Goal: Transaction & Acquisition: Purchase product/service

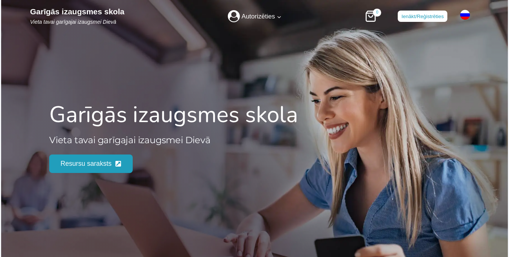
scroll to position [955, 0]
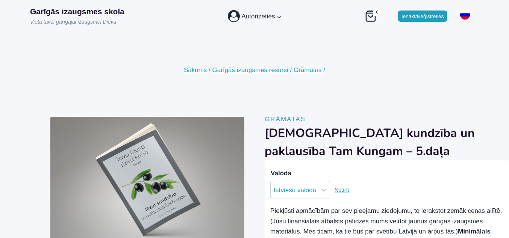
scroll to position [71, 0]
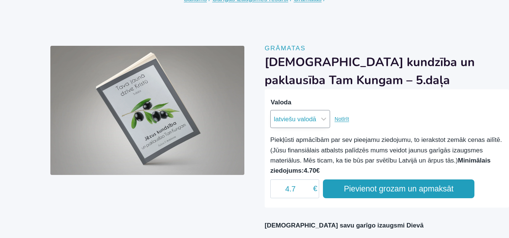
select select "krievu valodā"
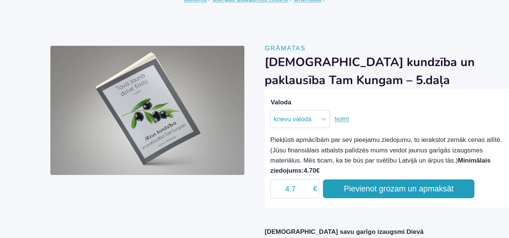
scroll to position [31, 0]
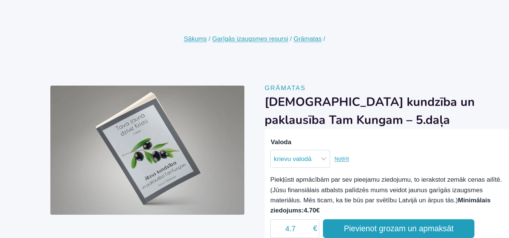
click at [399, 229] on button "Pievienot grozam un apmaksāt" at bounding box center [399, 229] width 152 height 19
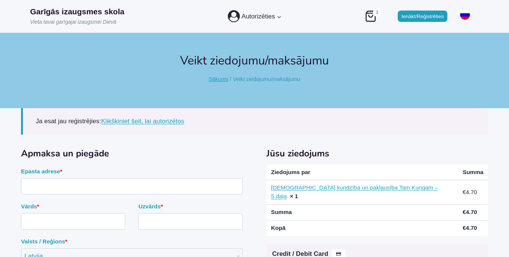
scroll to position [119, 0]
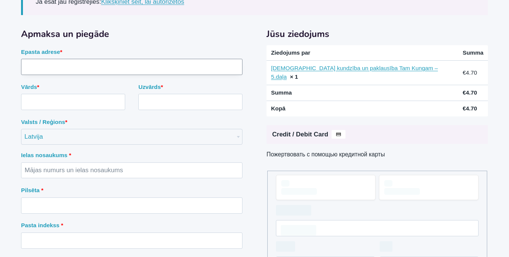
click at [132, 75] on input "Epasta adrese *" at bounding box center [132, 67] width 222 height 16
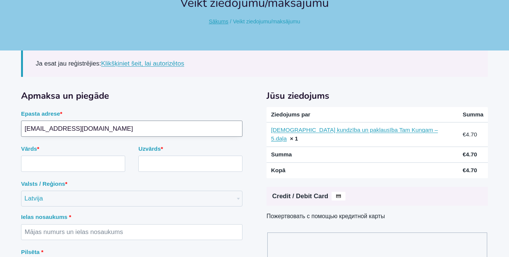
scroll to position [0, 0]
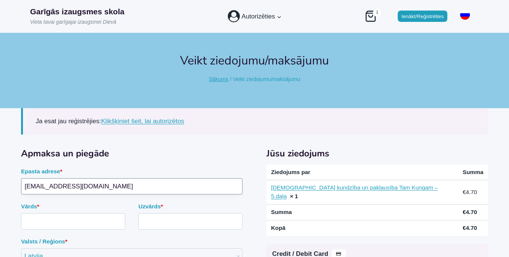
type input "mail7764444@protonmail.com"
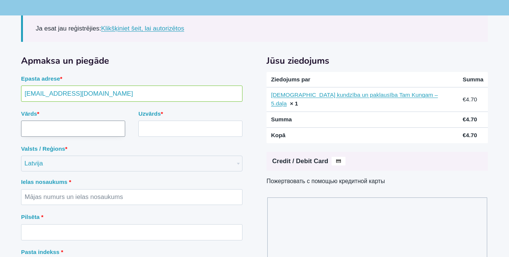
click at [73, 128] on input "Vārds *" at bounding box center [73, 128] width 104 height 16
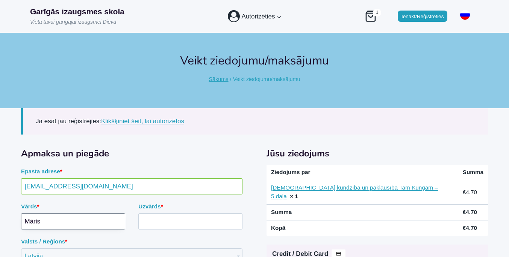
type input "Māris"
